Goal: Book appointment/travel/reservation

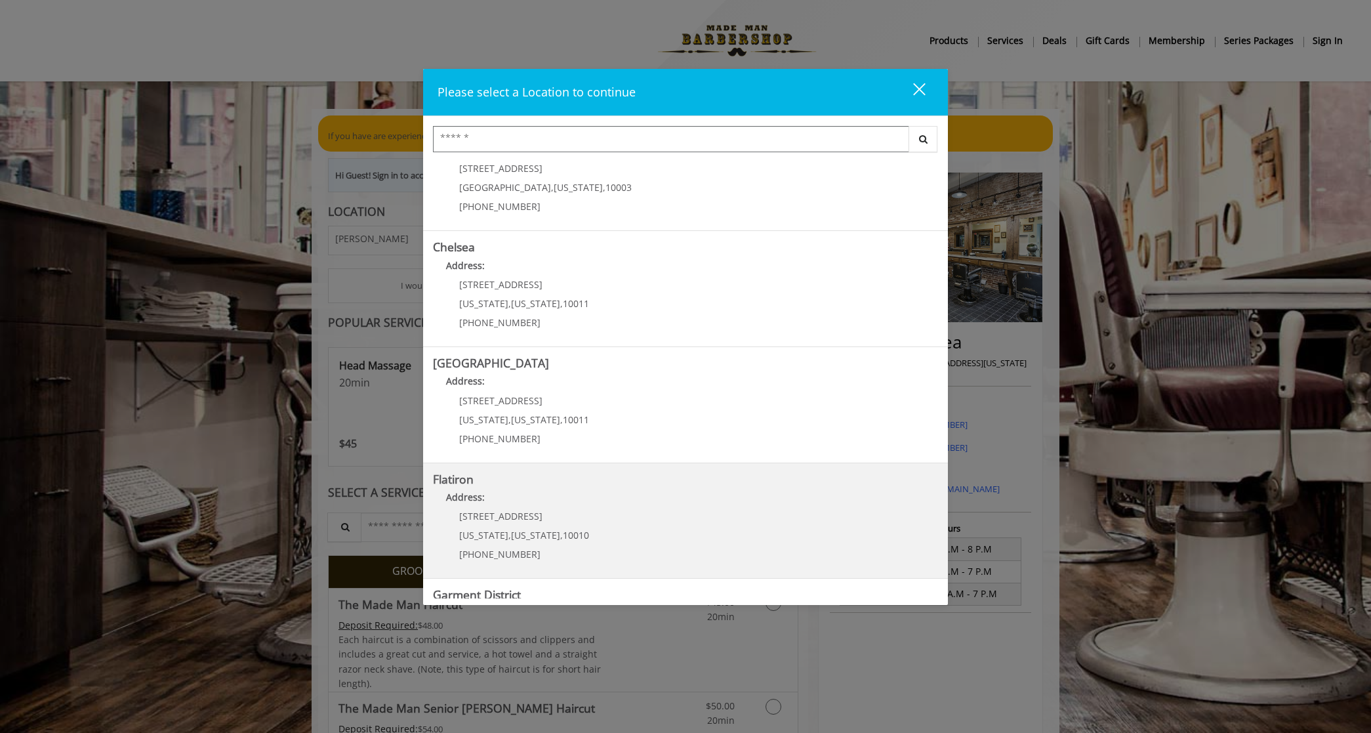
scroll to position [45, 0]
click at [535, 516] on p "[STREET_ADDRESS]" at bounding box center [524, 514] width 130 height 10
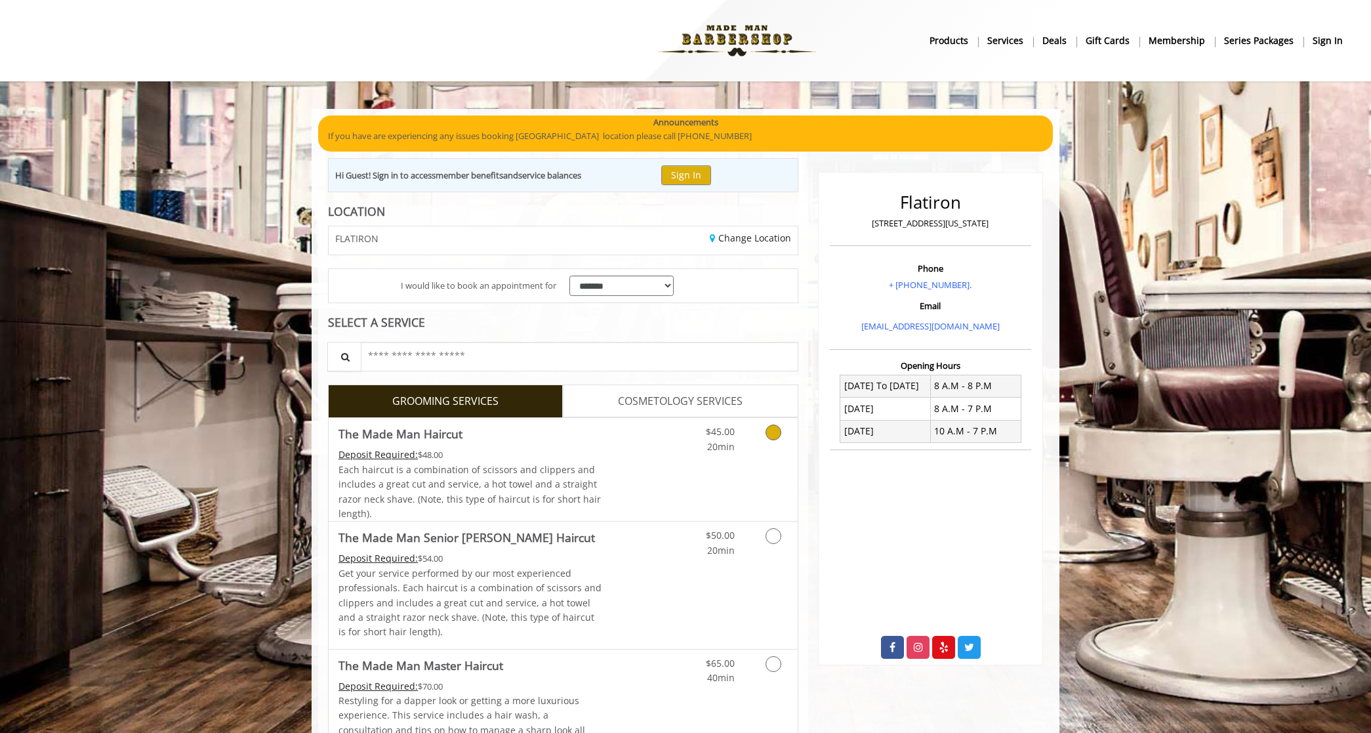
click at [771, 421] on link "Grooming services" at bounding box center [770, 436] width 33 height 36
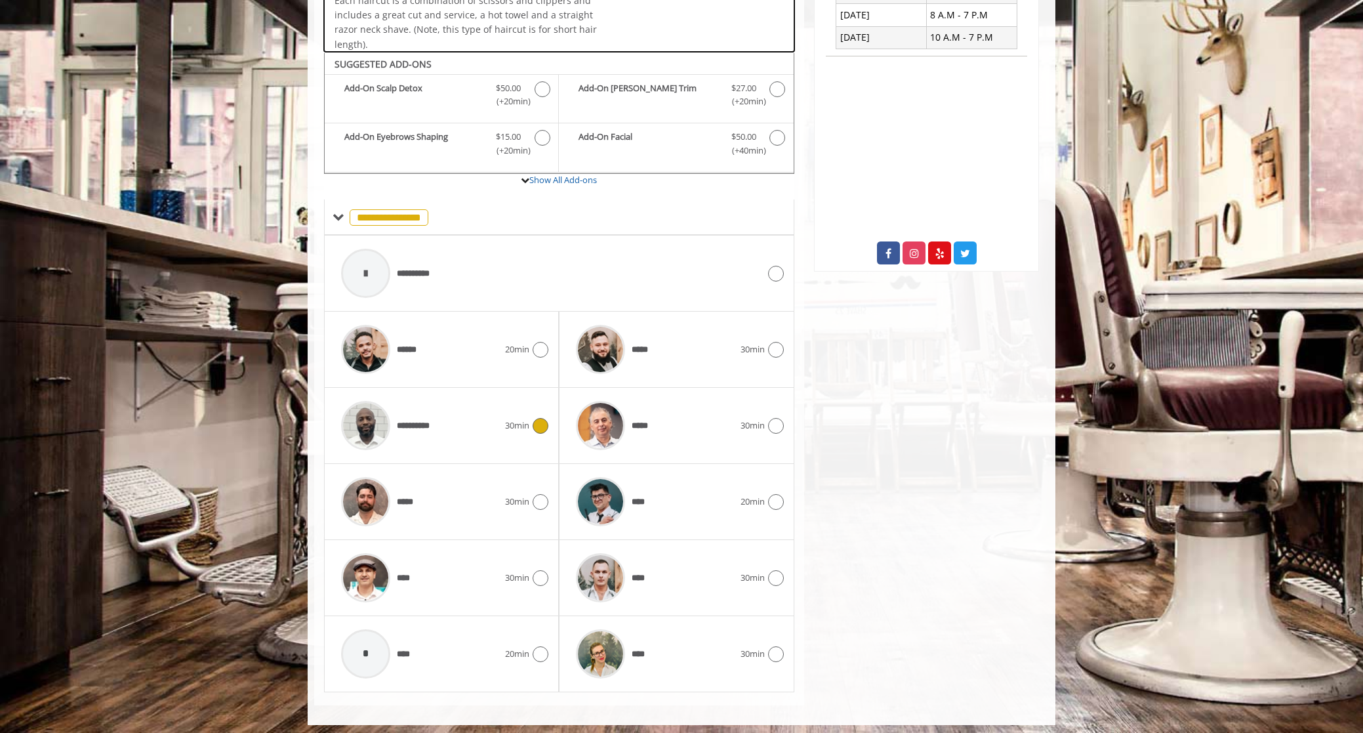
scroll to position [393, 0]
click at [775, 422] on icon at bounding box center [776, 427] width 16 height 16
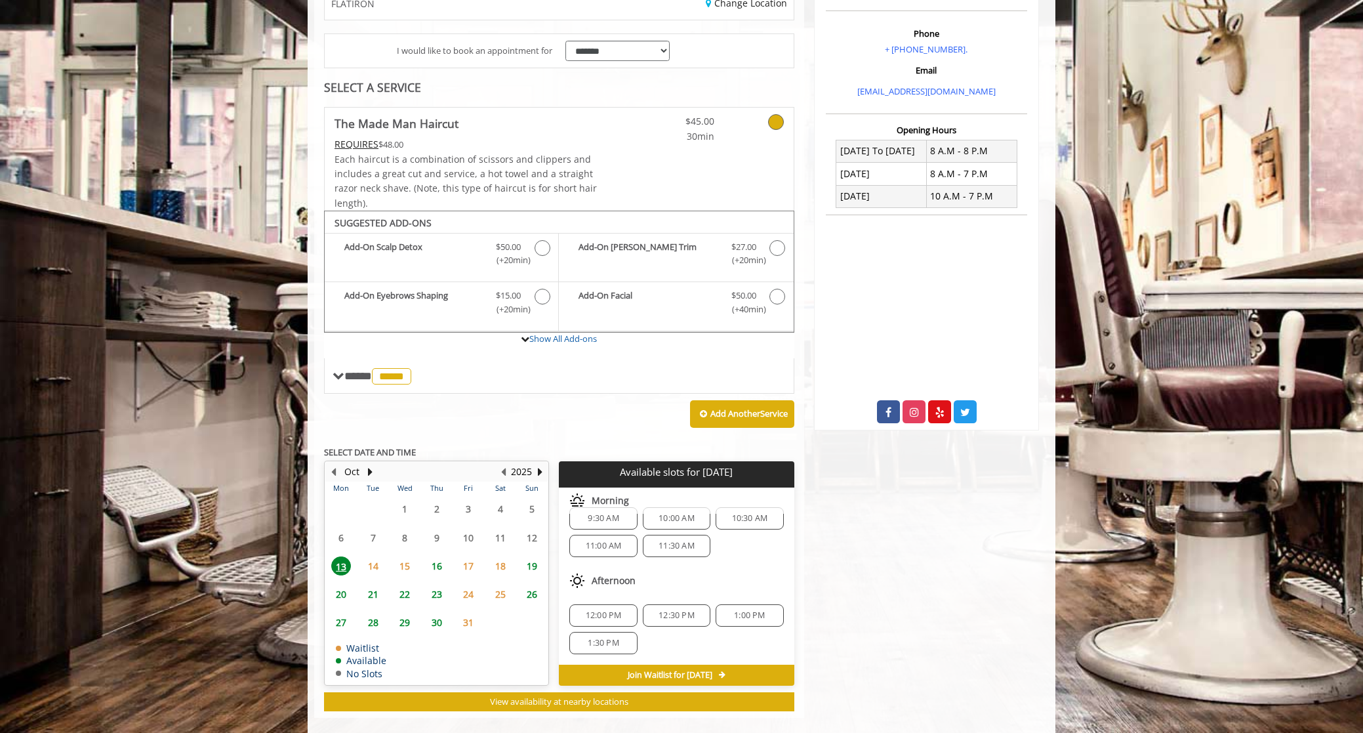
scroll to position [17, 0]
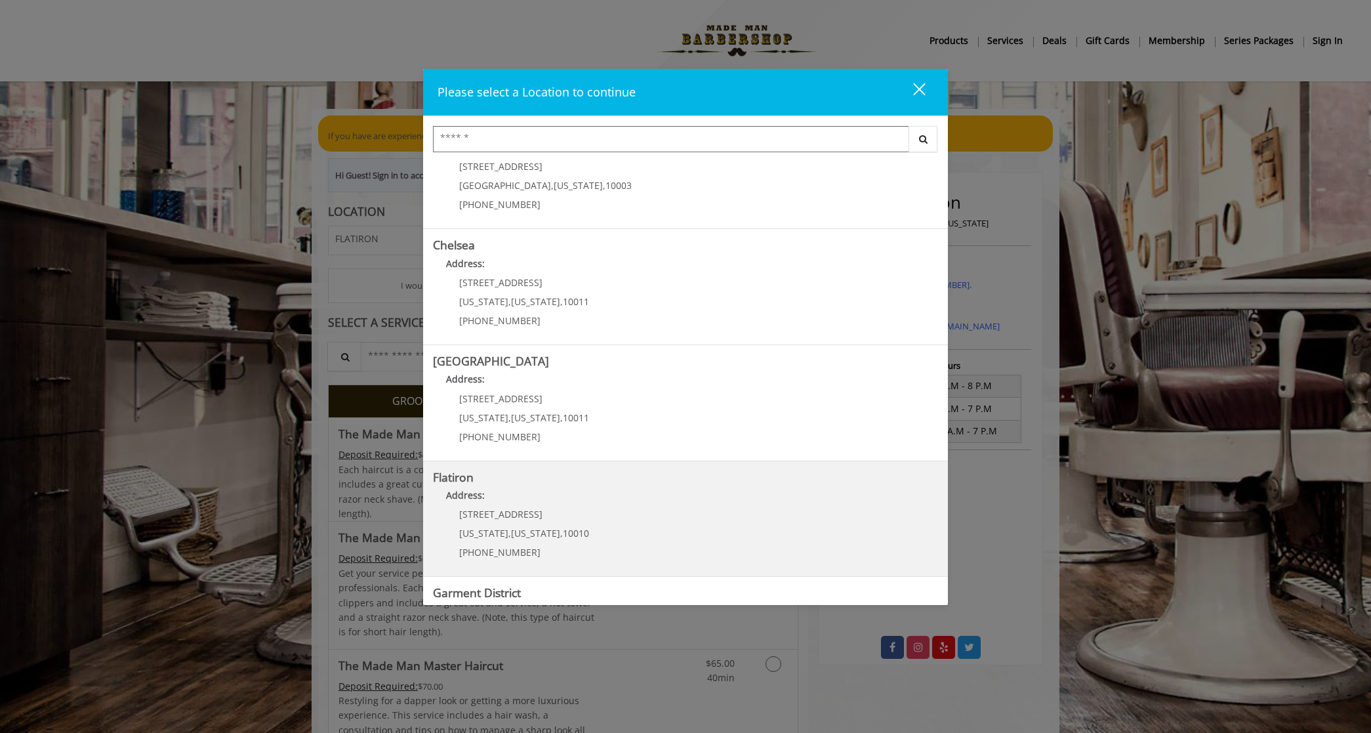
scroll to position [92, 0]
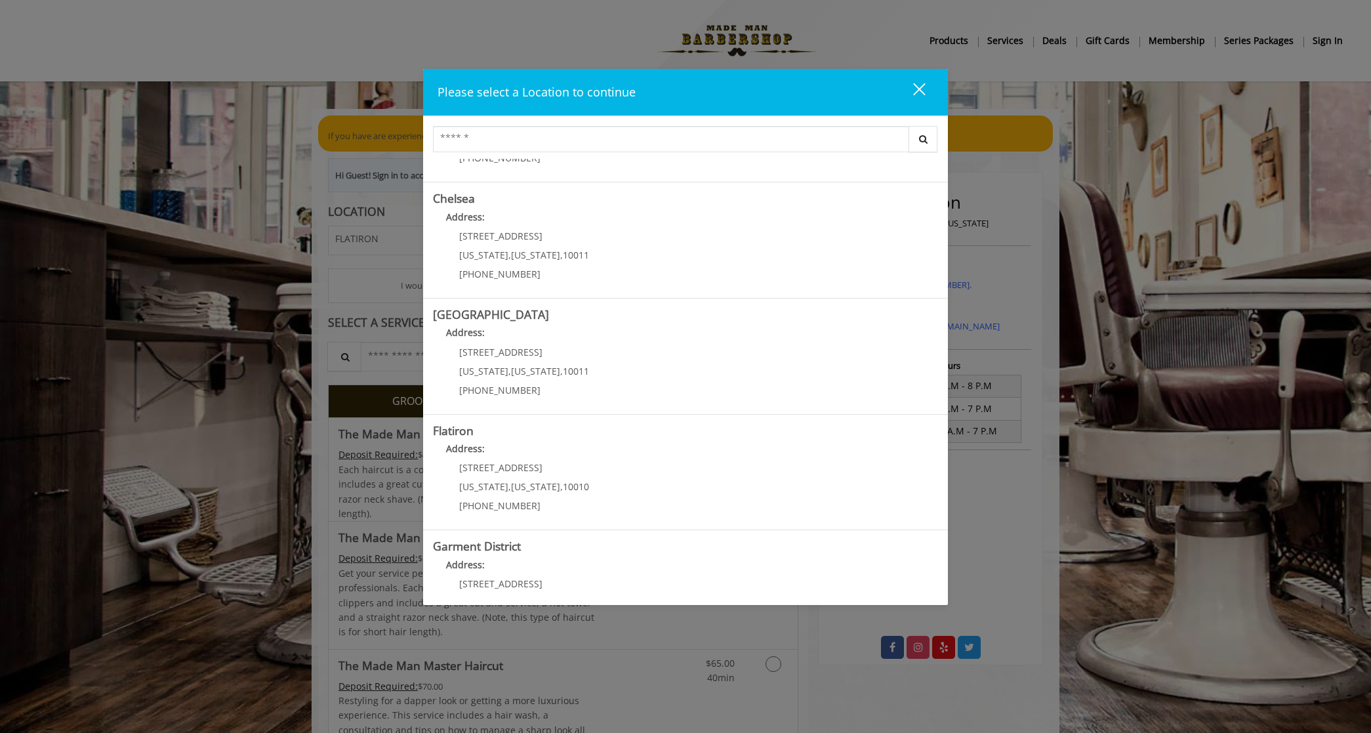
click at [917, 89] on div "close" at bounding box center [911, 92] width 26 height 20
